Goal: Transaction & Acquisition: Download file/media

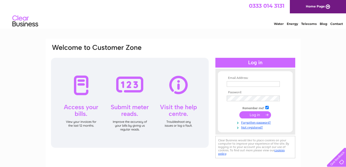
type input "[EMAIL_ADDRESS][DOMAIN_NAME]"
click at [254, 114] on input "submit" at bounding box center [255, 115] width 32 height 7
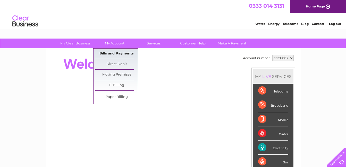
click at [118, 52] on link "Bills and Payments" at bounding box center [116, 54] width 43 height 10
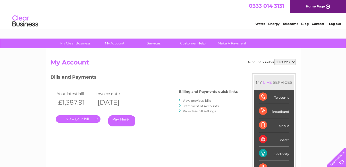
click at [89, 120] on link "." at bounding box center [78, 119] width 45 height 7
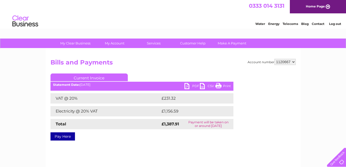
click at [187, 84] on link "PDF" at bounding box center [192, 86] width 15 height 7
click at [187, 86] on link "PDF" at bounding box center [192, 86] width 15 height 7
click at [188, 85] on link "PDF" at bounding box center [192, 86] width 15 height 7
click at [185, 86] on link "PDF" at bounding box center [192, 86] width 15 height 7
